Goal: Information Seeking & Learning: Find specific fact

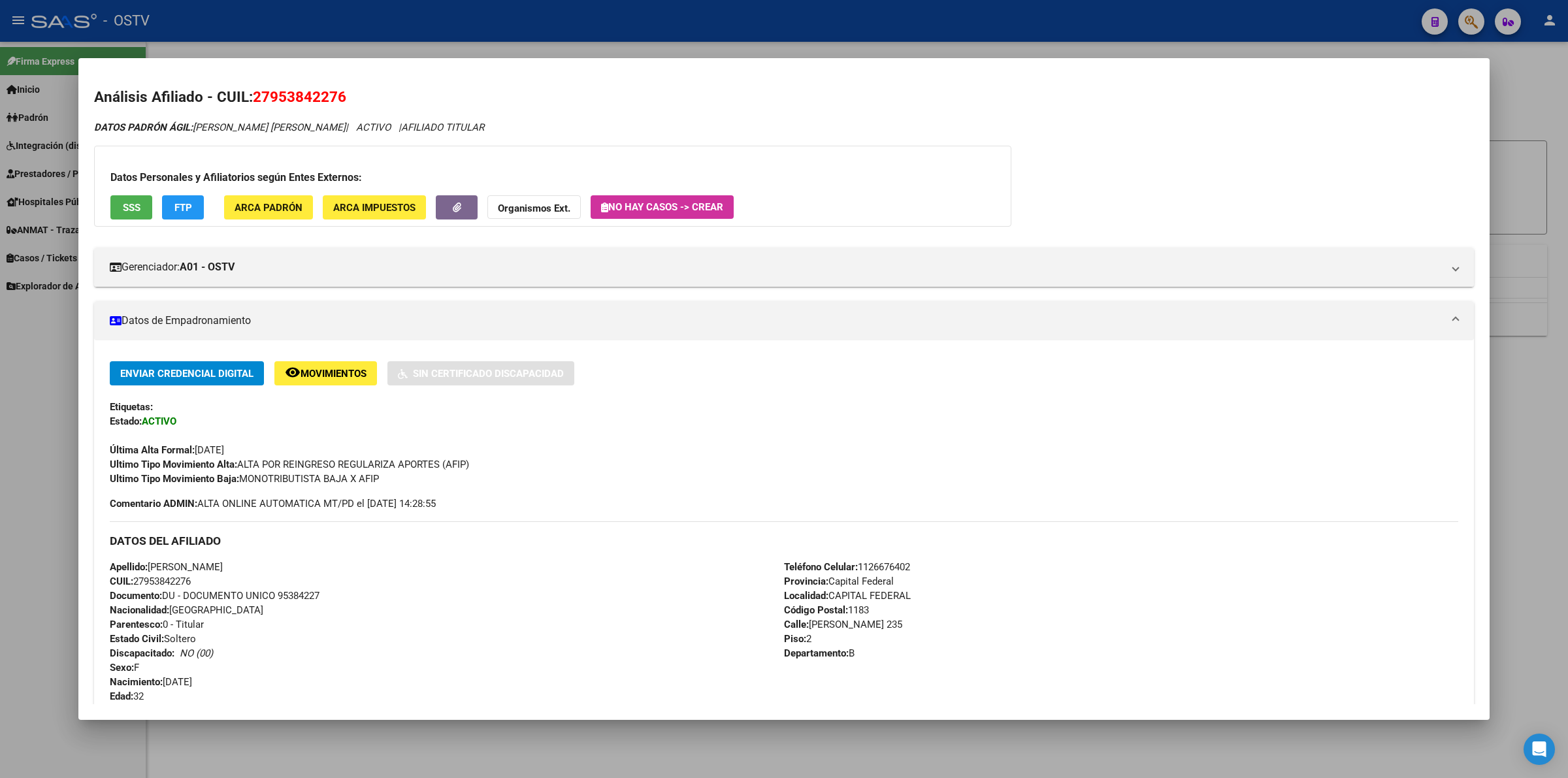
click at [438, 14] on div at bounding box center [784, 389] width 1568 height 778
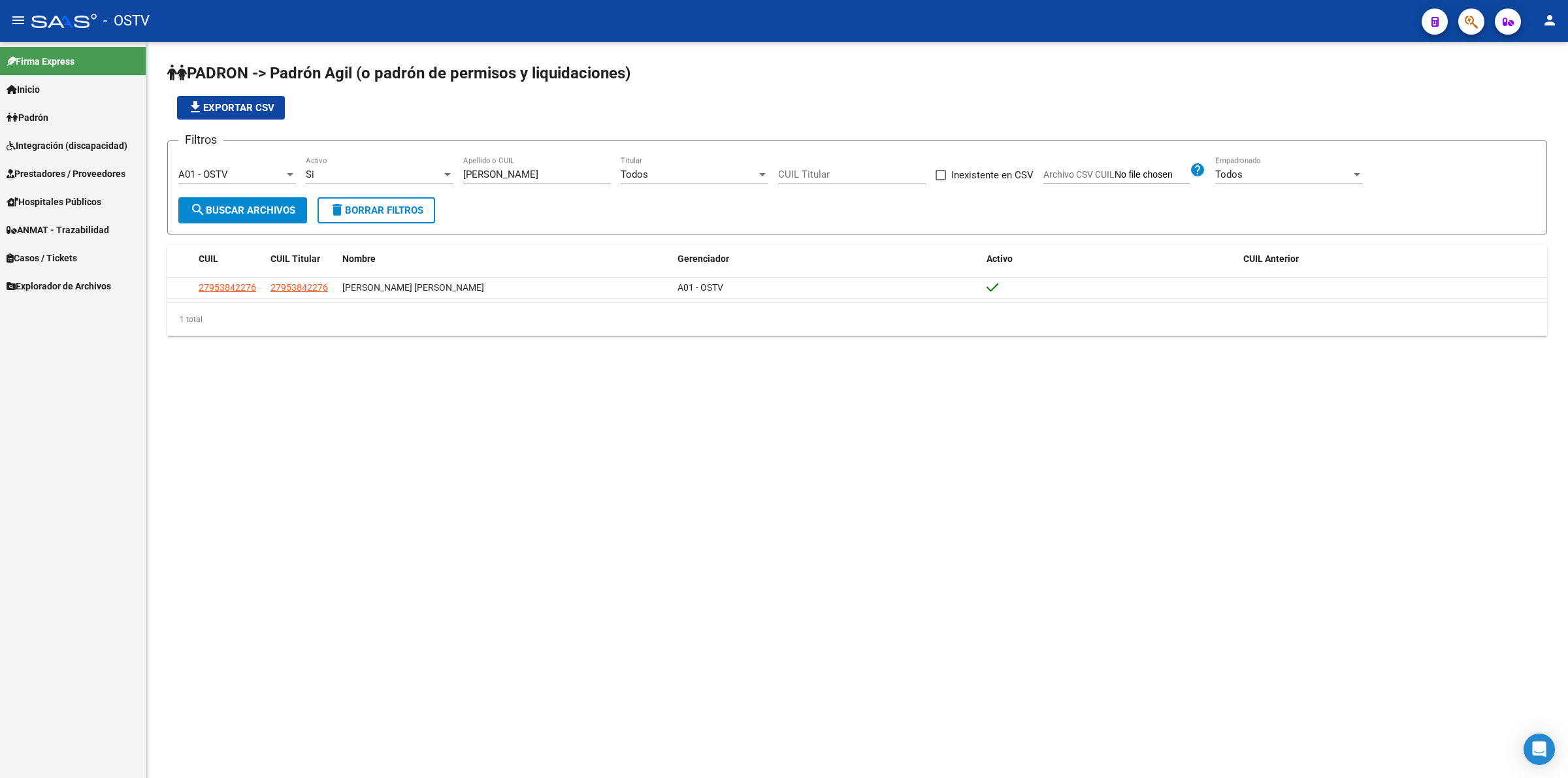
drag, startPoint x: 533, startPoint y: 167, endPoint x: 420, endPoint y: 167, distance: 113.0
click at [420, 167] on div "Filtros A01 - OSTV Seleccionar Gerenciador Si Activo [PERSON_NAME] Apellido o C…" at bounding box center [857, 174] width 1357 height 45
click at [501, 171] on input "[PERSON_NAME]" at bounding box center [536, 173] width 147 height 11
drag, startPoint x: 511, startPoint y: 172, endPoint x: 394, endPoint y: 175, distance: 117.0
click at [395, 175] on div "Filtros A01 - OSTV Seleccionar Gerenciador Si Activo [PERSON_NAME] Apellido o C…" at bounding box center [857, 174] width 1357 height 45
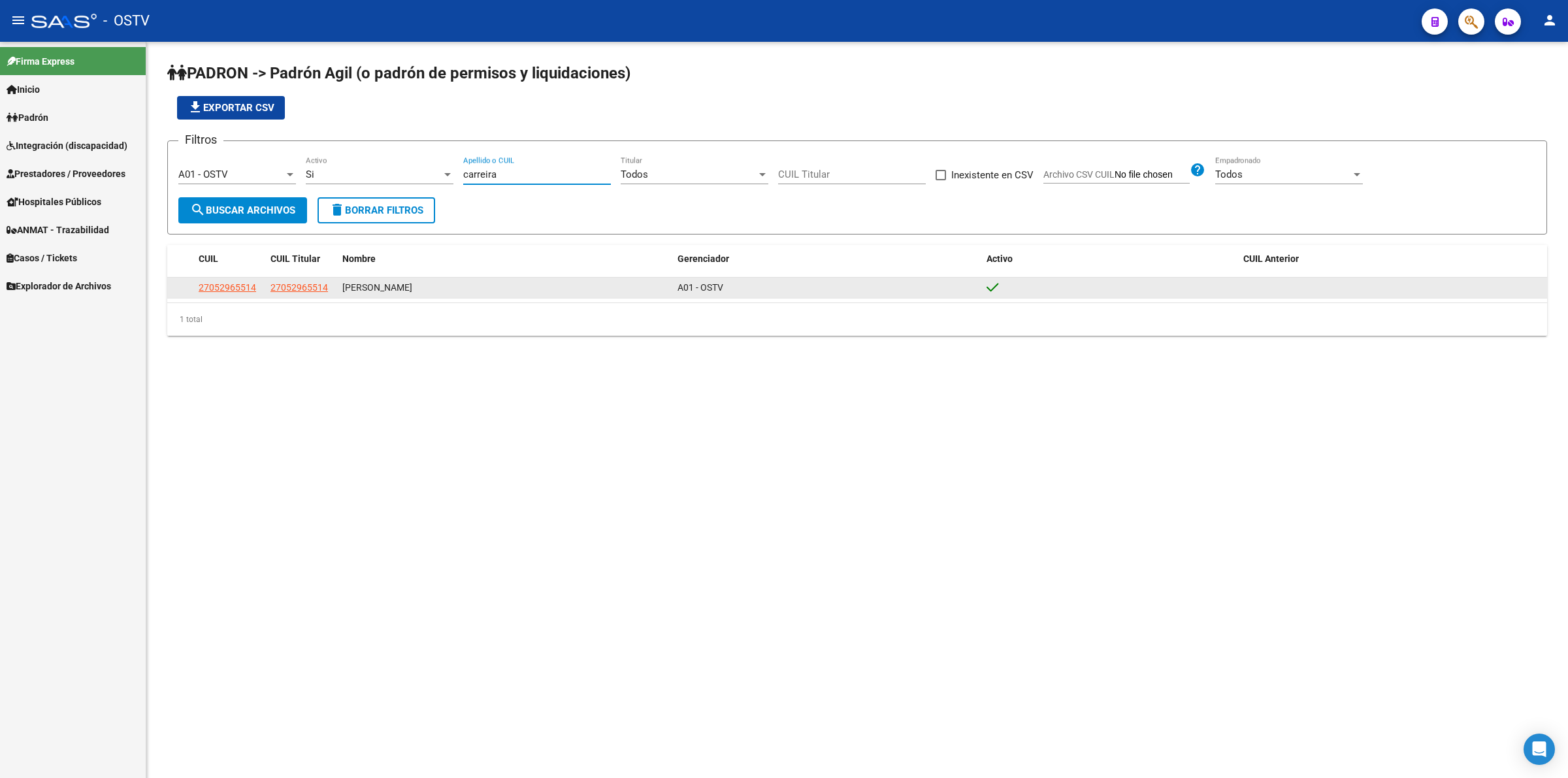
type input "carreira"
click at [239, 292] on span "27052965514" at bounding box center [227, 288] width 58 height 10
type textarea "27052965514"
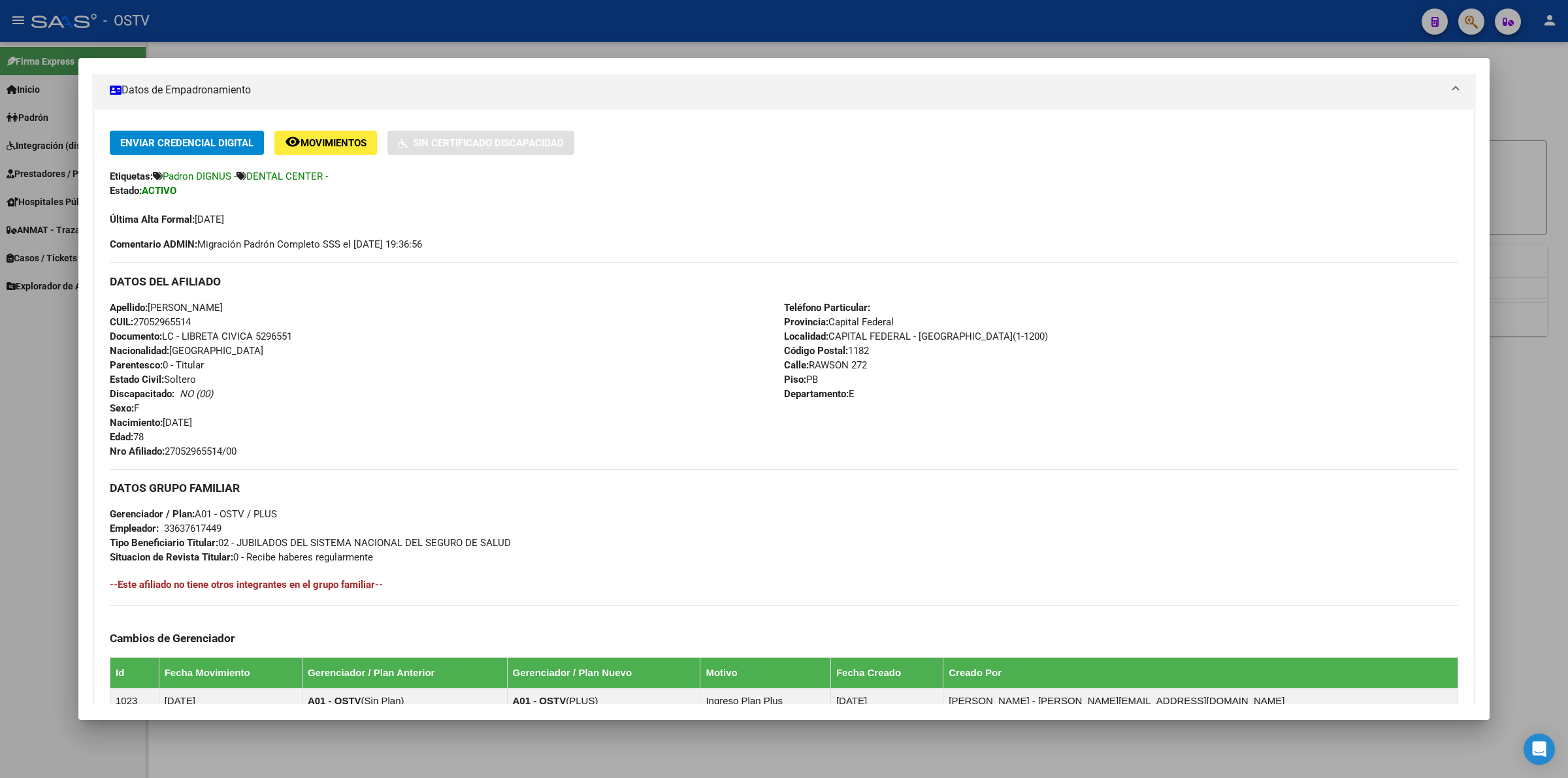
scroll to position [408, 0]
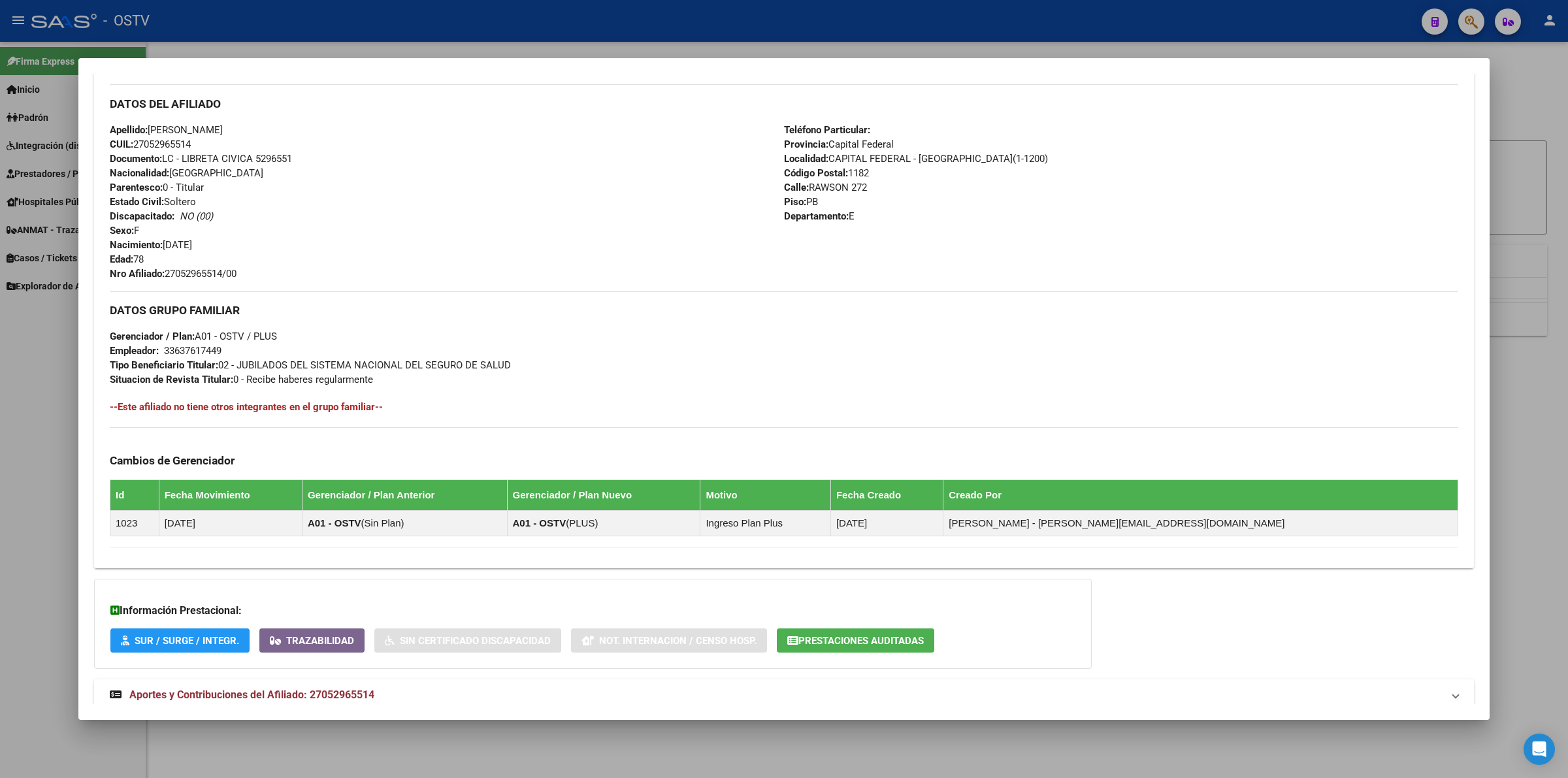
drag, startPoint x: 204, startPoint y: 270, endPoint x: 268, endPoint y: 270, distance: 64.0
click at [271, 270] on div "Apellido: [PERSON_NAME] CUIL: 27052965514 Documento: LC - LIBRETA CIVICA 529655…" at bounding box center [446, 201] width 674 height 158
click at [198, 273] on span "Nro Afiliado: 27052965514/00" at bounding box center [173, 273] width 126 height 11
drag, startPoint x: 168, startPoint y: 274, endPoint x: 244, endPoint y: 274, distance: 76.0
click at [244, 274] on div "Apellido: [PERSON_NAME] CUIL: 27052965514 Documento: LC - LIBRETA CIVICA 529655…" at bounding box center [446, 201] width 674 height 158
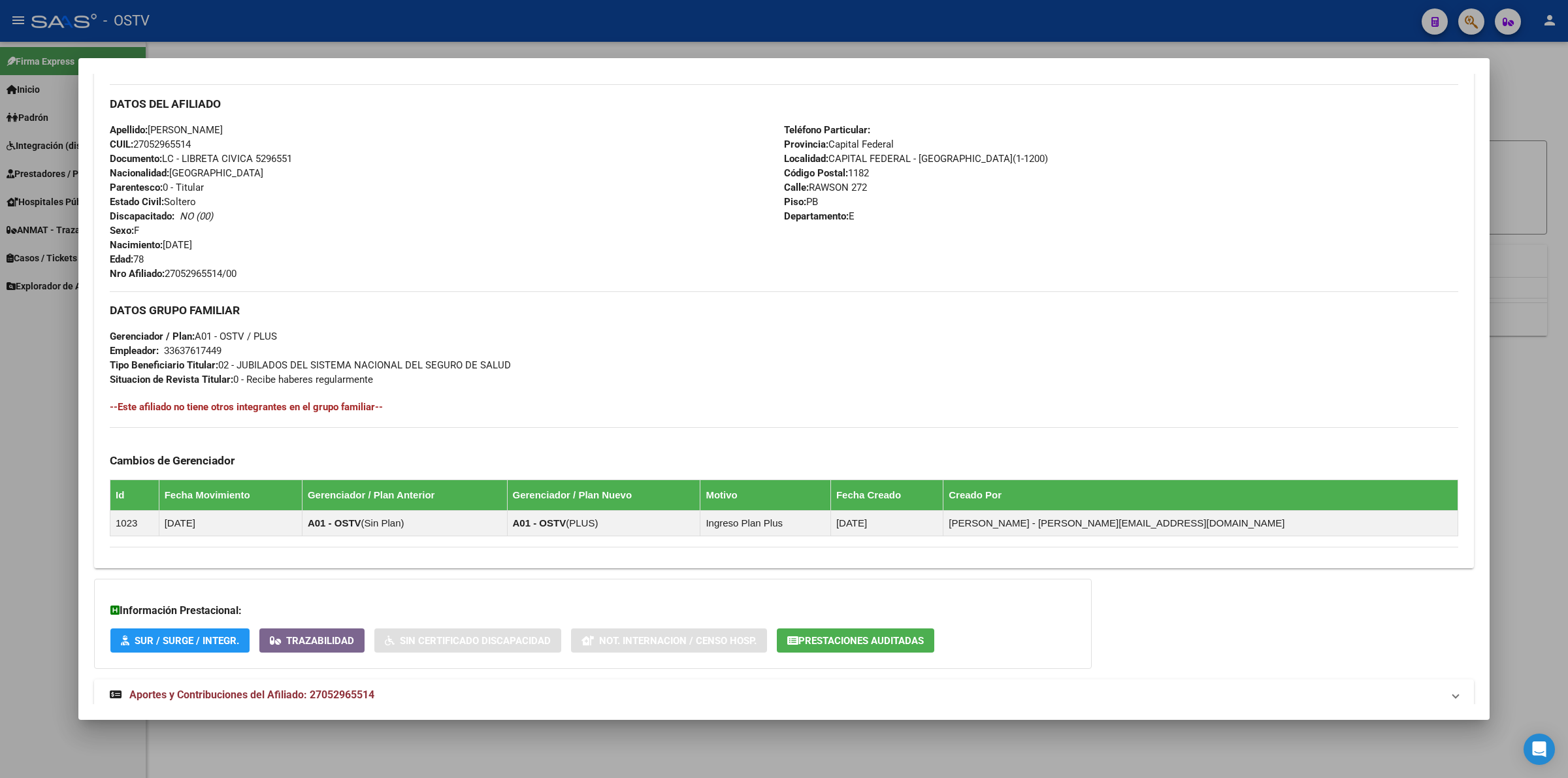
copy span "27052965514/00"
